Goal: Transaction & Acquisition: Purchase product/service

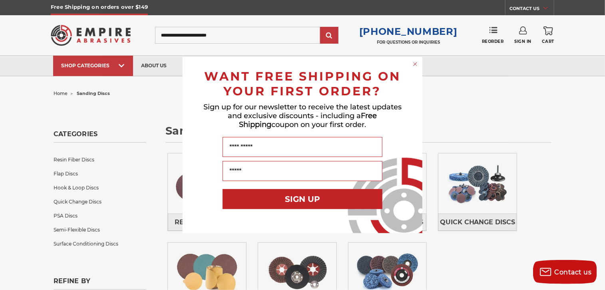
click at [416, 67] on circle "Close dialog" at bounding box center [416, 64] width 8 height 8
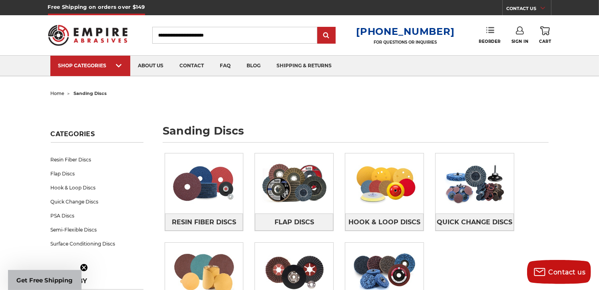
click at [485, 36] on link "Reorder" at bounding box center [490, 34] width 22 height 17
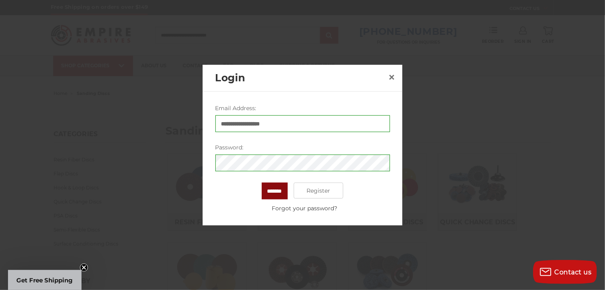
click at [277, 188] on input "*******" at bounding box center [275, 190] width 26 height 17
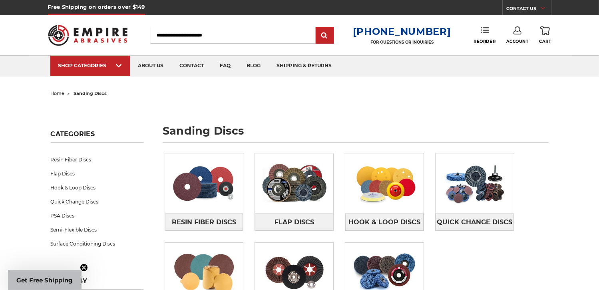
click at [482, 34] on link "Reorder" at bounding box center [485, 34] width 22 height 17
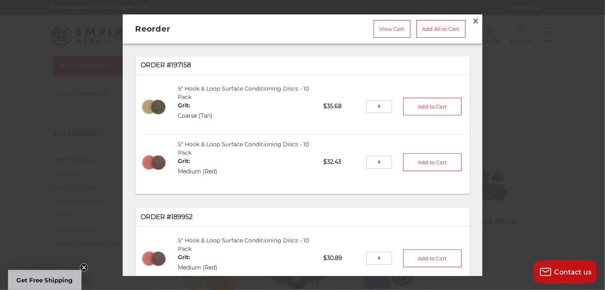
drag, startPoint x: 377, startPoint y: 105, endPoint x: 341, endPoint y: 103, distance: 36.0
click at [341, 103] on li "5" Hook & Loop Surface Conditioning Discs - 10 Pack Grit: Coarse (Tan) SCHL5TAN…" at bounding box center [302, 107] width 323 height 56
type input "**"
click at [415, 108] on button "Add to Cart" at bounding box center [432, 107] width 58 height 18
drag, startPoint x: 374, startPoint y: 159, endPoint x: 312, endPoint y: 157, distance: 62.4
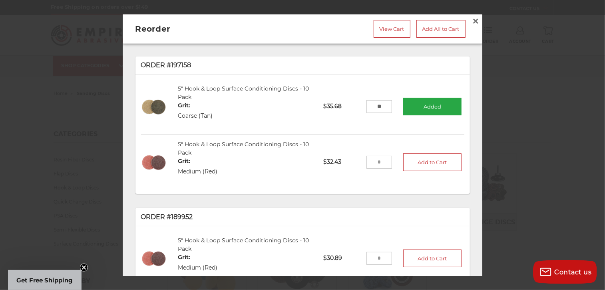
click at [312, 157] on li "5" Hook & Loop Surface Conditioning Discs - 10 Pack Grit: Medium (Red) SCHL5RED…" at bounding box center [302, 161] width 323 height 55
type input "*"
click at [425, 165] on button "Add to Cart" at bounding box center [432, 162] width 58 height 18
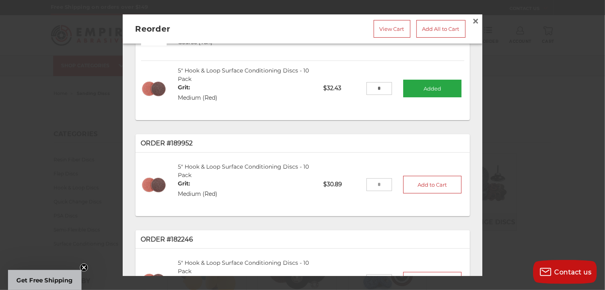
scroll to position [80, 0]
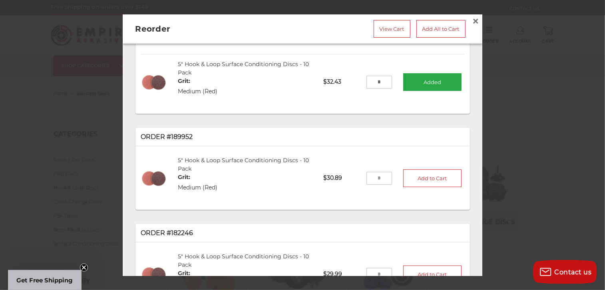
drag, startPoint x: 379, startPoint y: 177, endPoint x: 322, endPoint y: 183, distance: 57.5
click at [322, 183] on li "5" Hook & Loop Surface Conditioning Discs - 10 Pack Grit: Medium (Red) SCHL5RED…" at bounding box center [302, 177] width 323 height 55
type input "*"
click at [416, 177] on button "Add to Cart" at bounding box center [432, 178] width 58 height 18
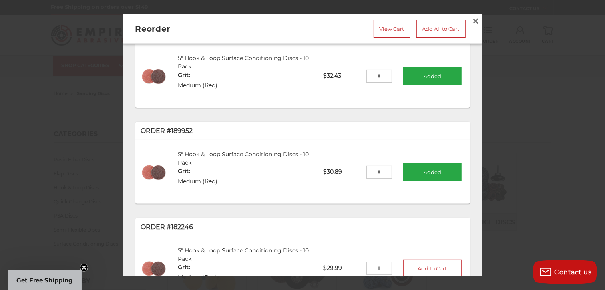
scroll to position [0, 0]
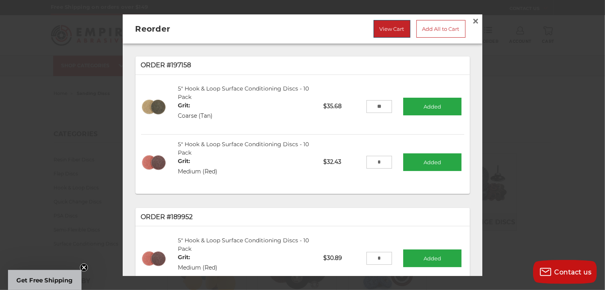
click at [397, 31] on link "View Cart" at bounding box center [392, 29] width 37 height 18
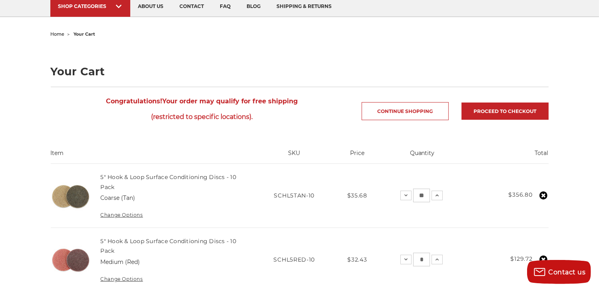
scroll to position [80, 0]
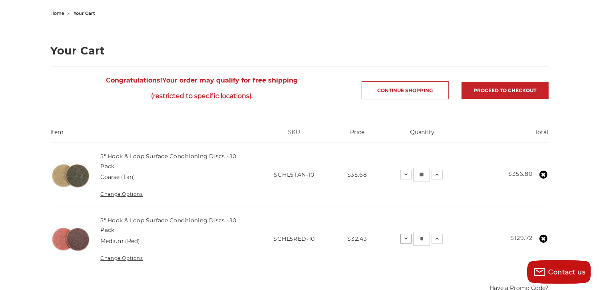
click at [407, 237] on use at bounding box center [406, 238] width 3 height 2
click at [403, 235] on icon at bounding box center [406, 238] width 6 height 6
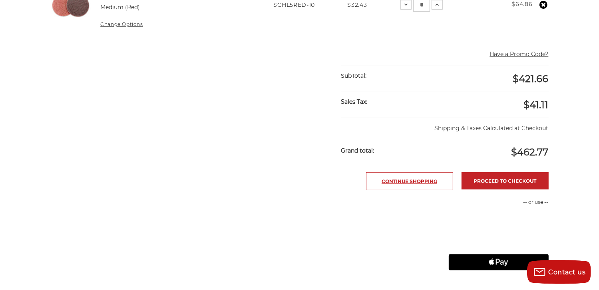
scroll to position [360, 0]
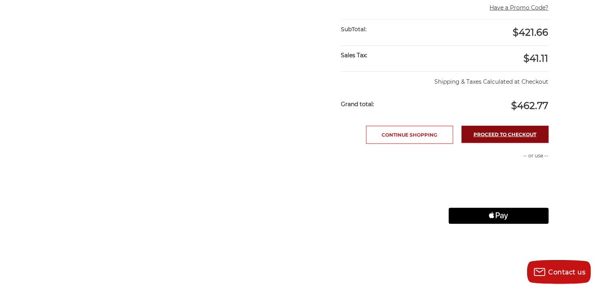
click at [481, 131] on link "Proceed to checkout" at bounding box center [505, 134] width 87 height 17
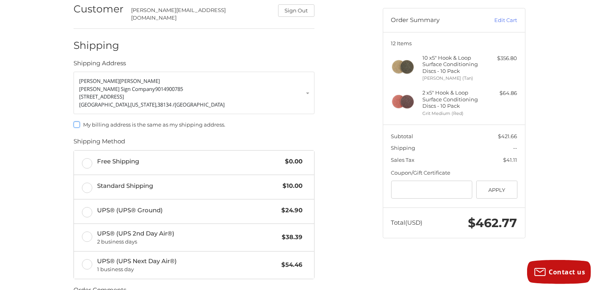
scroll to position [80, 0]
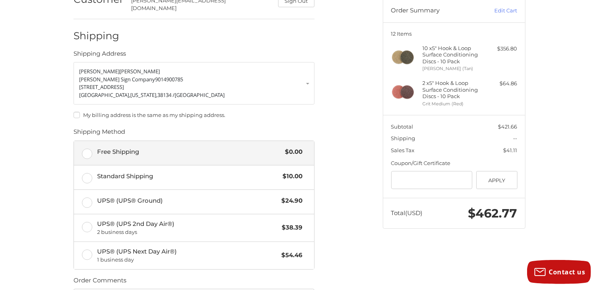
click at [88, 147] on label "Free Shipping $0.00" at bounding box center [194, 153] width 240 height 24
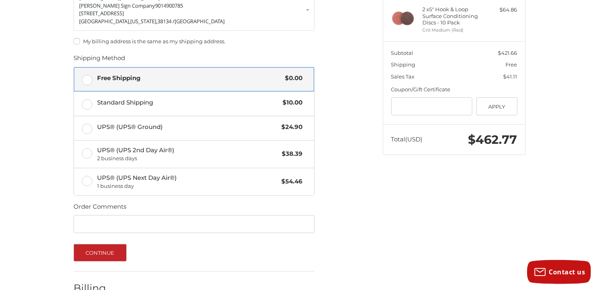
scroll to position [197, 0]
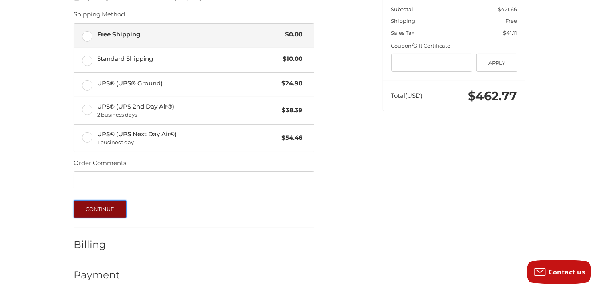
click at [100, 200] on button "Continue" at bounding box center [100, 209] width 53 height 18
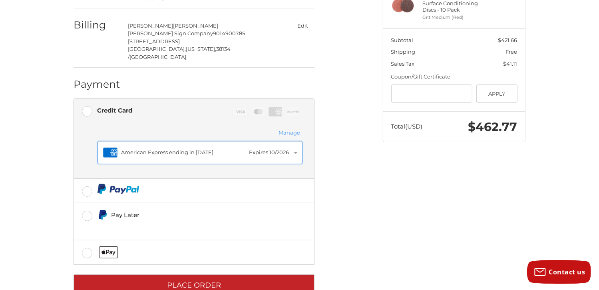
scroll to position [168, 0]
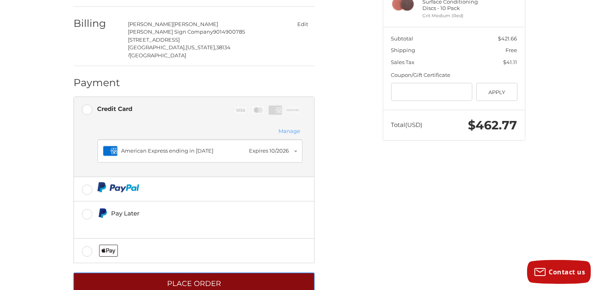
click at [201, 272] on button "Place Order" at bounding box center [194, 283] width 241 height 22
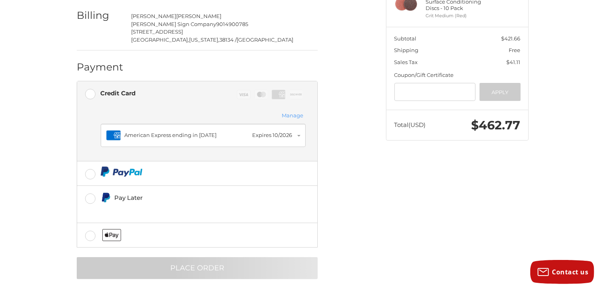
scroll to position [0, 0]
